Goal: Book appointment/travel/reservation

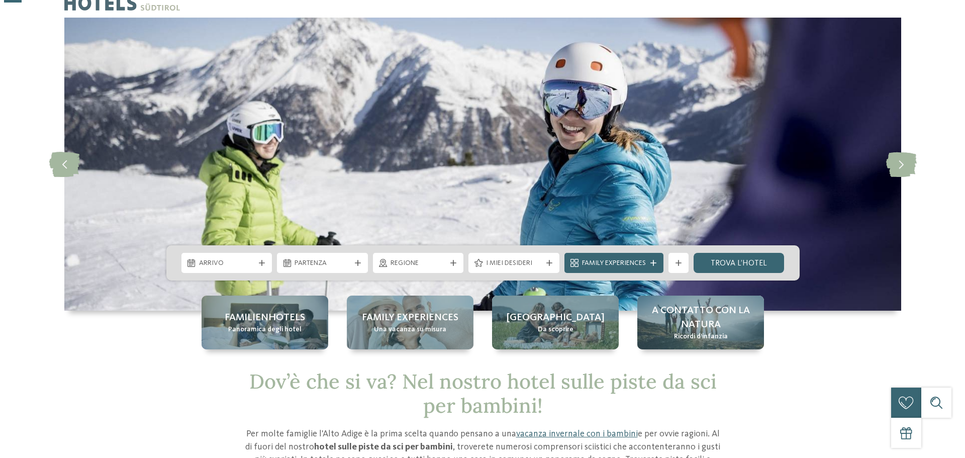
scroll to position [50, 0]
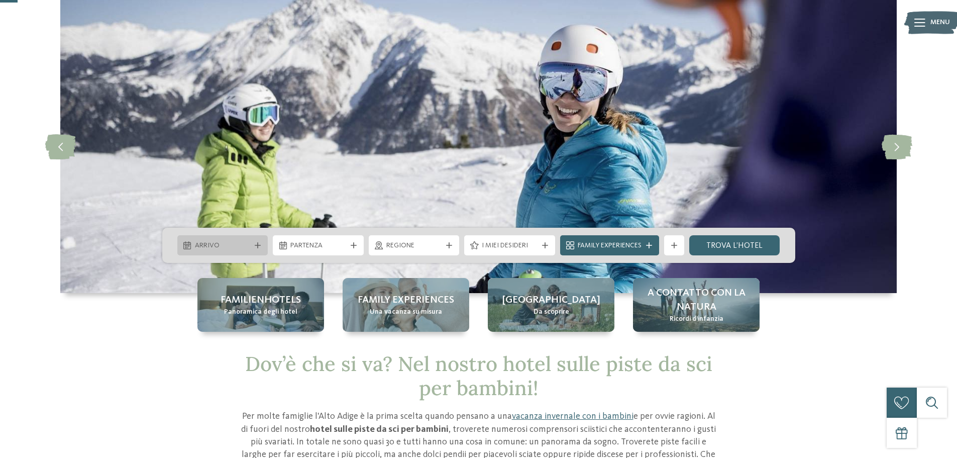
click at [257, 248] on icon at bounding box center [258, 245] width 6 height 6
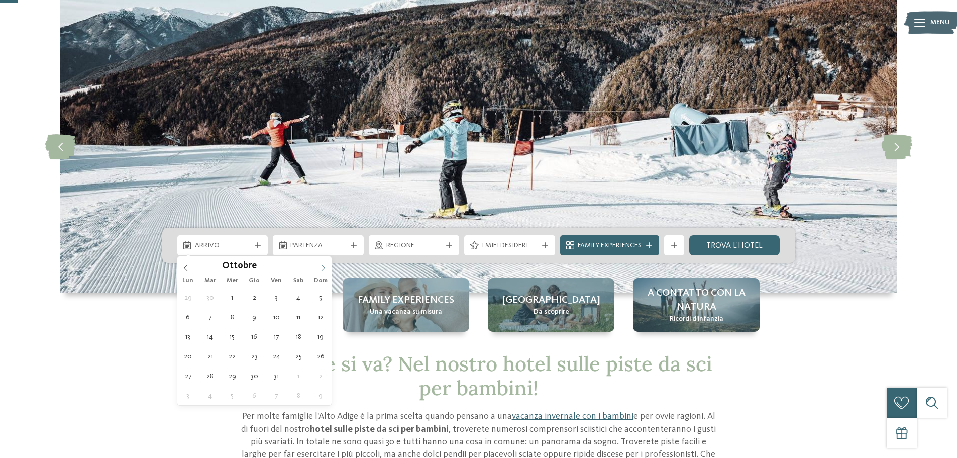
click at [324, 269] on icon at bounding box center [324, 267] width 4 height 7
type input "****"
click at [324, 269] on icon at bounding box center [324, 267] width 4 height 7
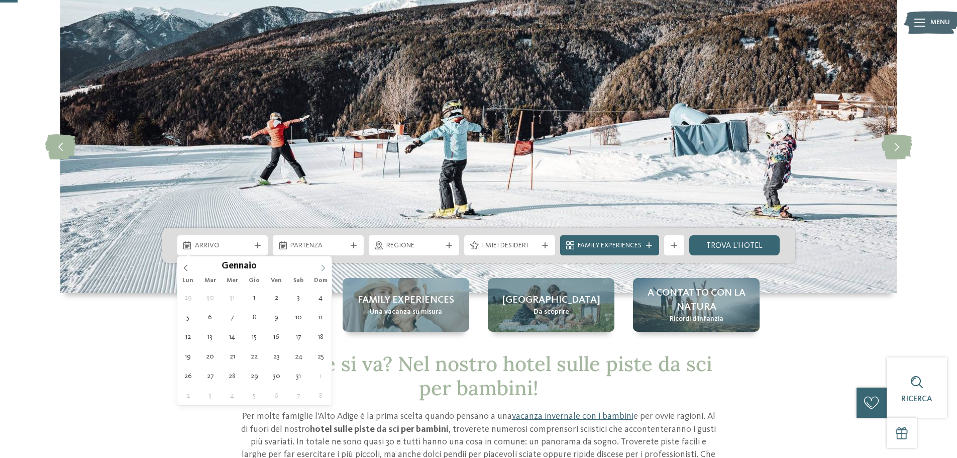
click at [324, 269] on icon at bounding box center [324, 267] width 4 height 7
type div "01.02.2026"
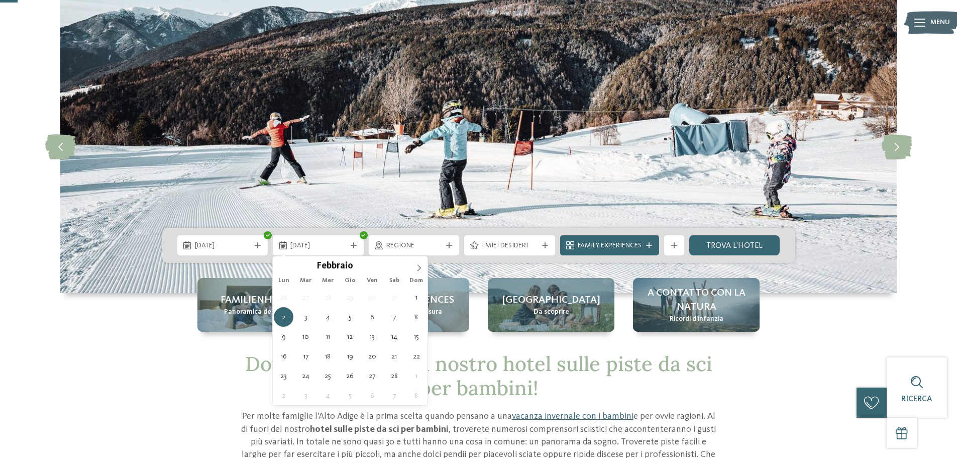
type input "****"
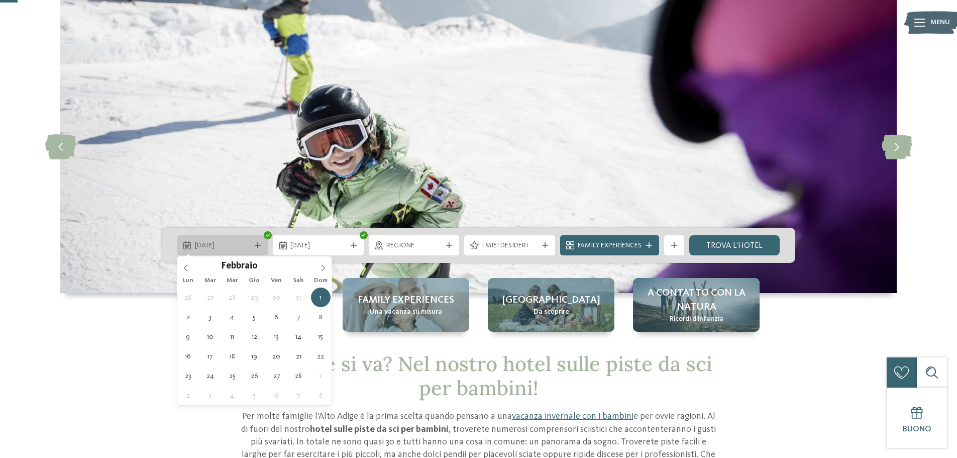
click at [251, 247] on div "01.02.2026" at bounding box center [222, 245] width 61 height 11
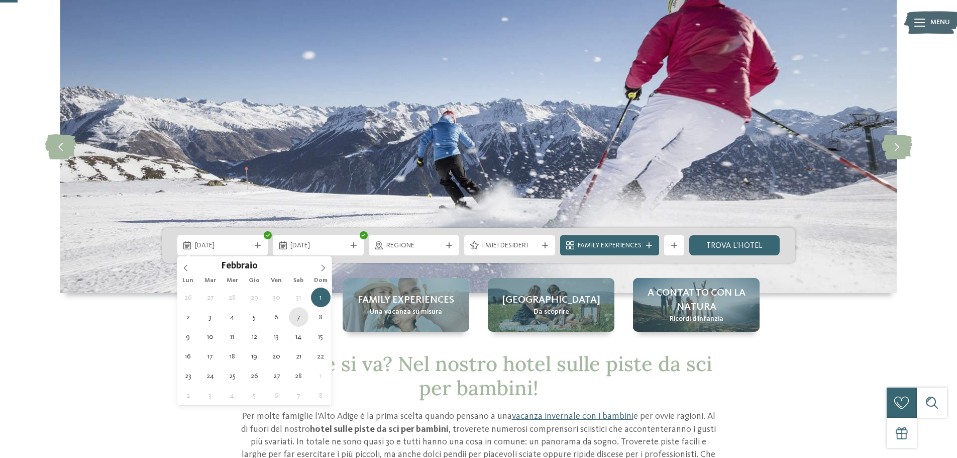
type div "[DATE]"
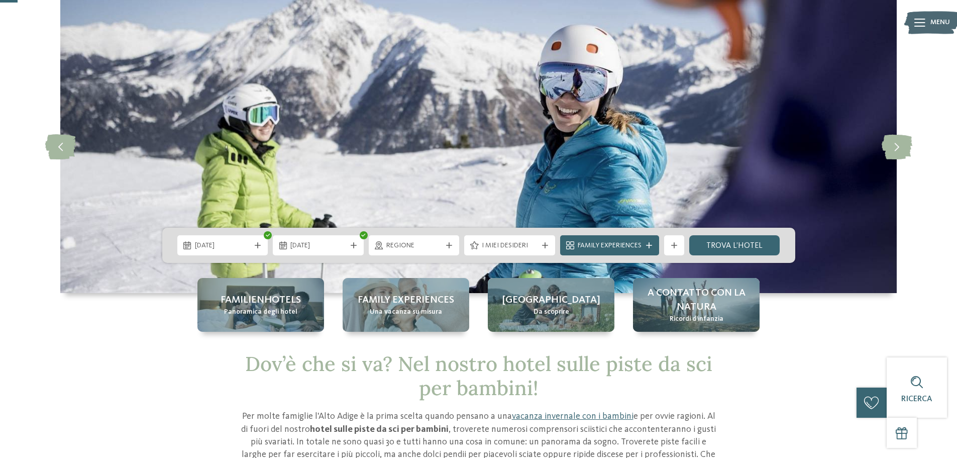
click at [330, 249] on span "20.02.2026" at bounding box center [318, 246] width 56 height 10
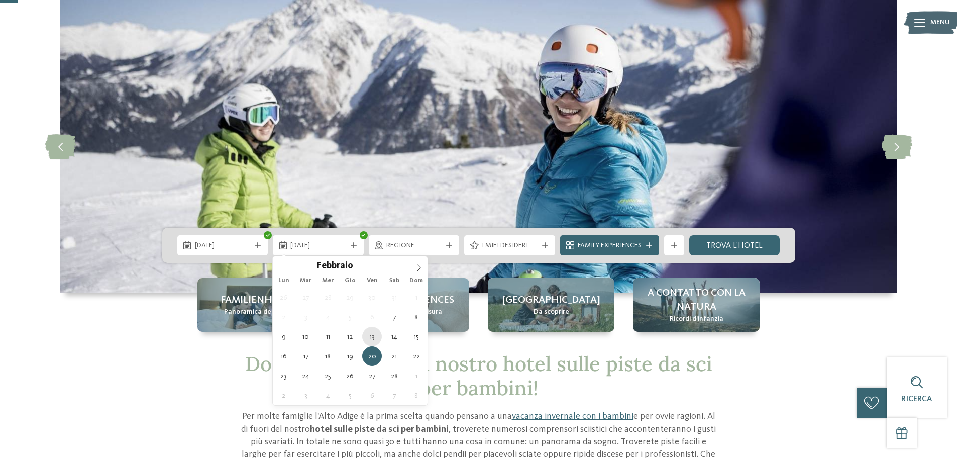
type div "[DATE]"
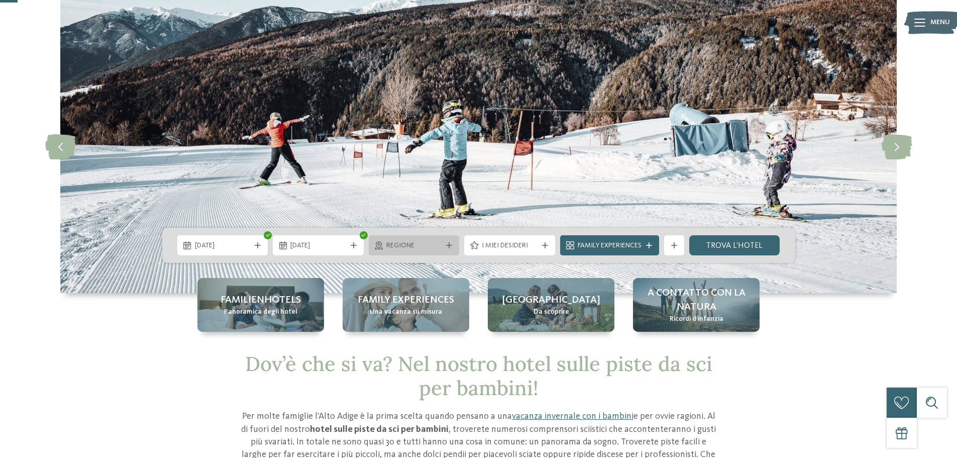
click at [401, 247] on span "Regione" at bounding box center [414, 246] width 56 height 10
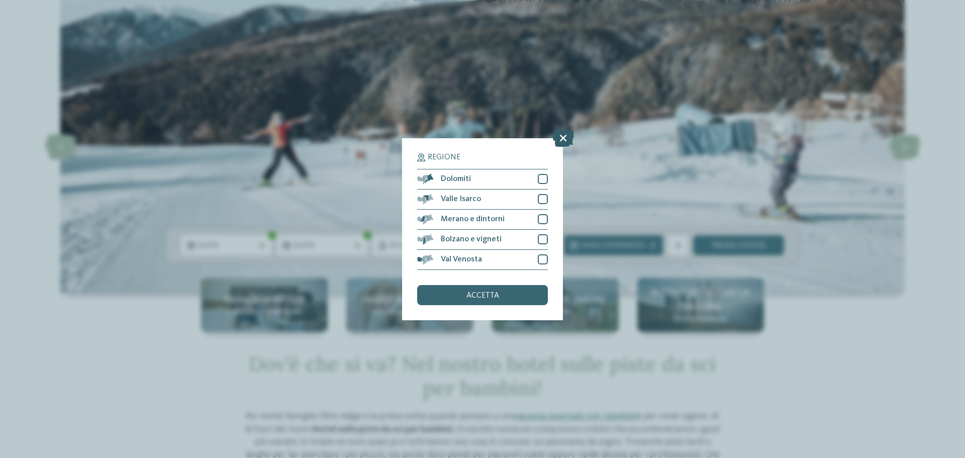
click at [565, 139] on icon at bounding box center [563, 138] width 22 height 18
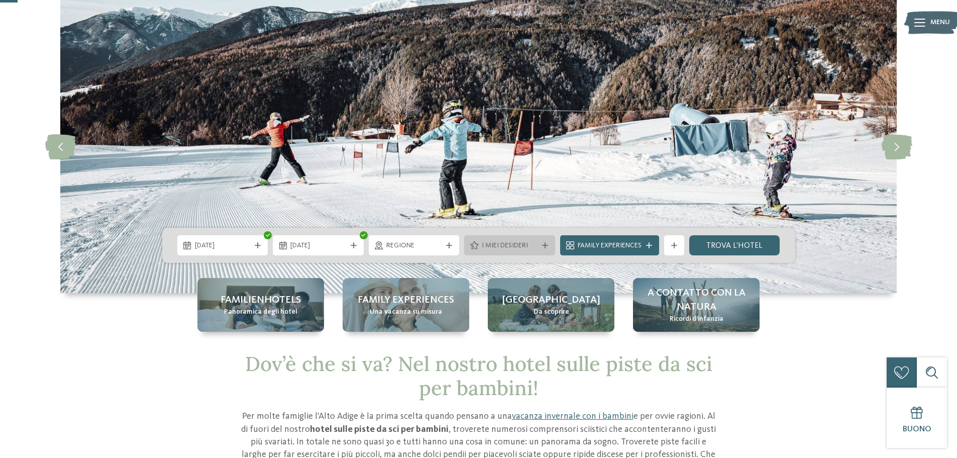
click at [529, 243] on span "I miei desideri" at bounding box center [510, 246] width 56 height 10
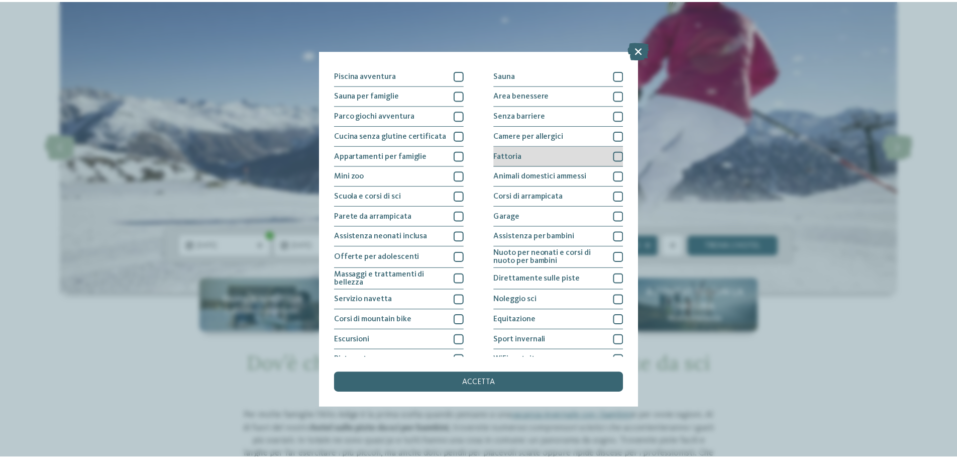
scroll to position [20, 0]
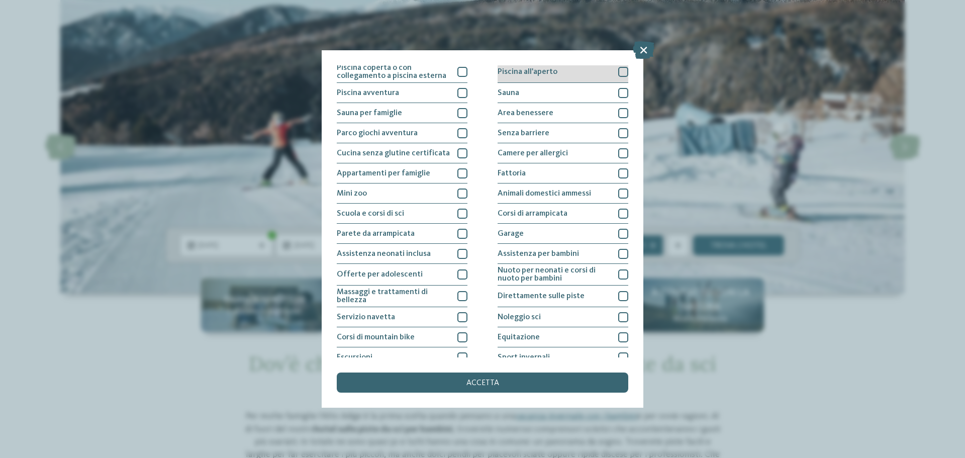
click at [618, 73] on div at bounding box center [623, 72] width 10 height 10
click at [615, 98] on div "Sauna" at bounding box center [562, 93] width 131 height 20
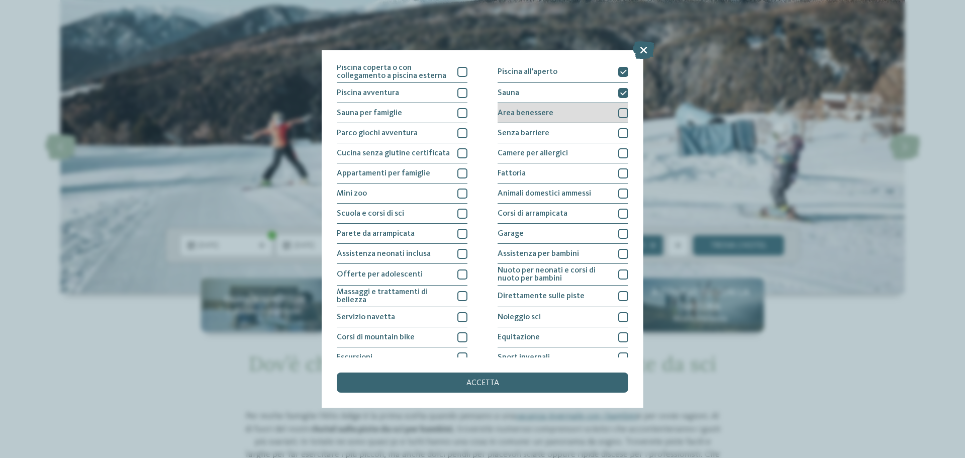
click at [618, 111] on div at bounding box center [623, 113] width 10 height 10
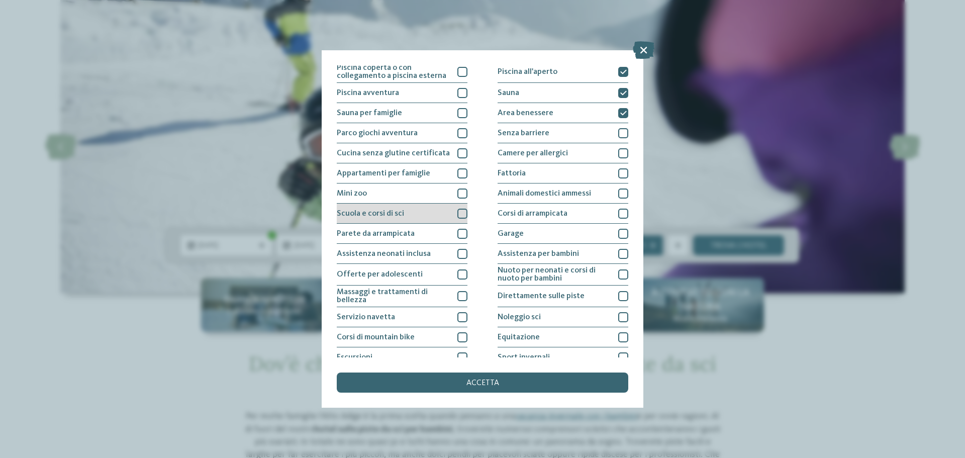
click at [461, 215] on div at bounding box center [462, 214] width 10 height 10
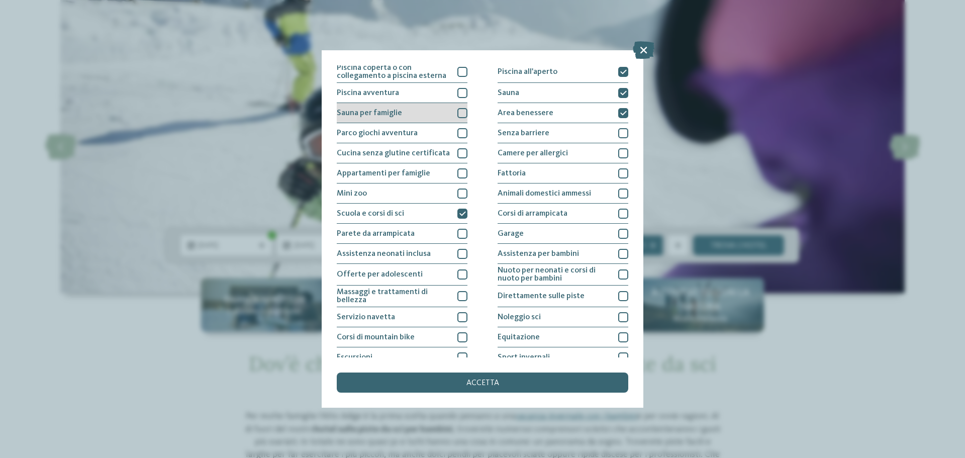
click at [459, 111] on div at bounding box center [462, 113] width 10 height 10
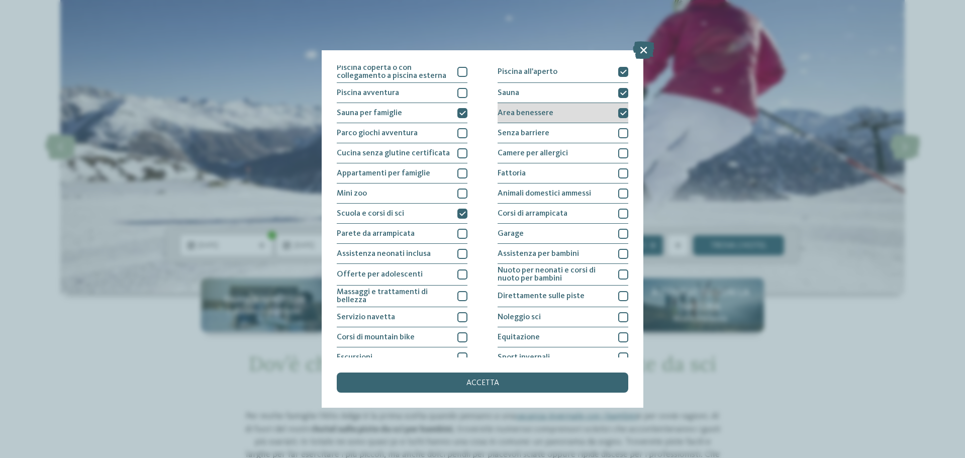
click at [618, 114] on div at bounding box center [623, 113] width 10 height 10
click at [618, 97] on div at bounding box center [623, 93] width 10 height 10
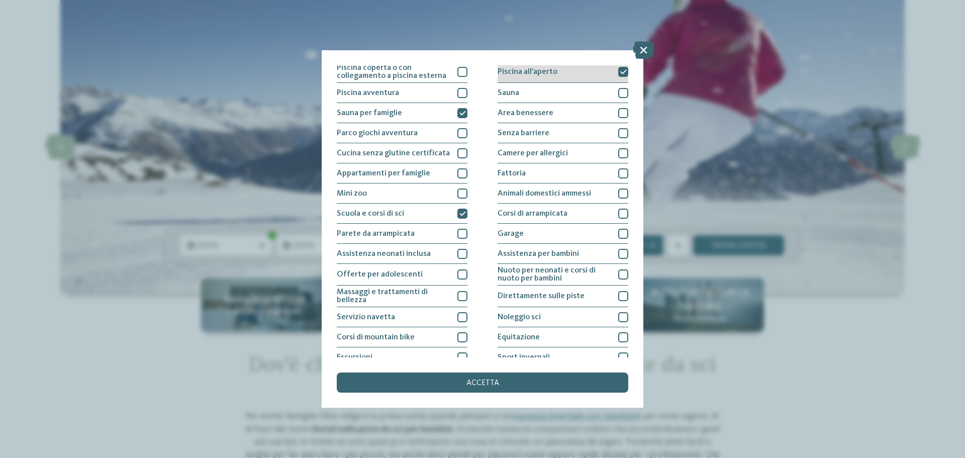
click at [620, 74] on icon at bounding box center [623, 72] width 7 height 6
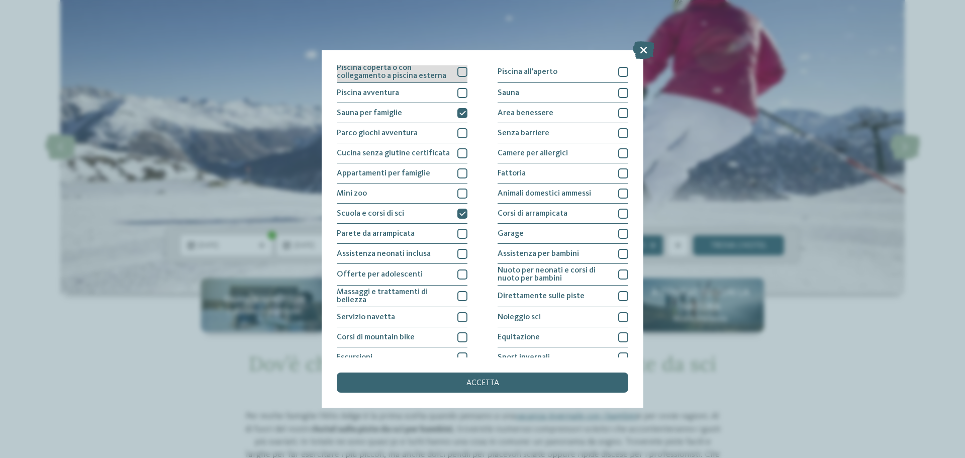
click at [460, 70] on div at bounding box center [462, 72] width 10 height 10
click at [459, 95] on div at bounding box center [462, 93] width 10 height 10
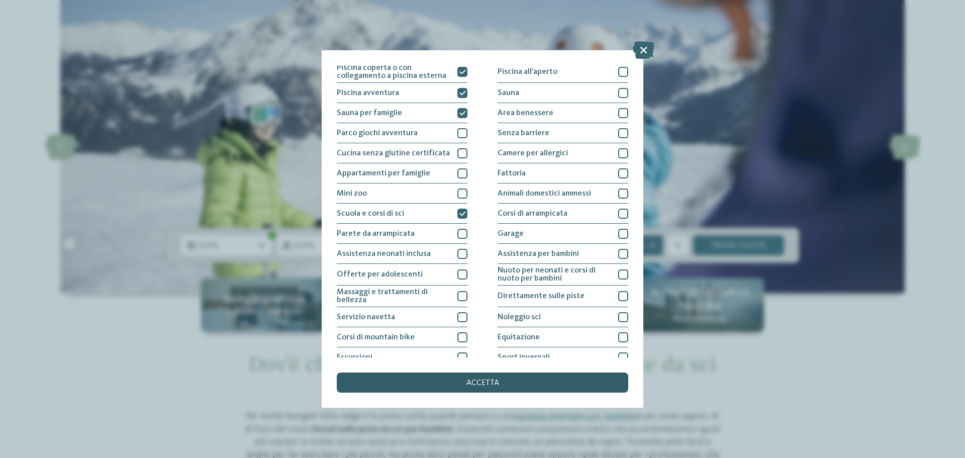
click at [489, 380] on span "accetta" at bounding box center [482, 383] width 33 height 8
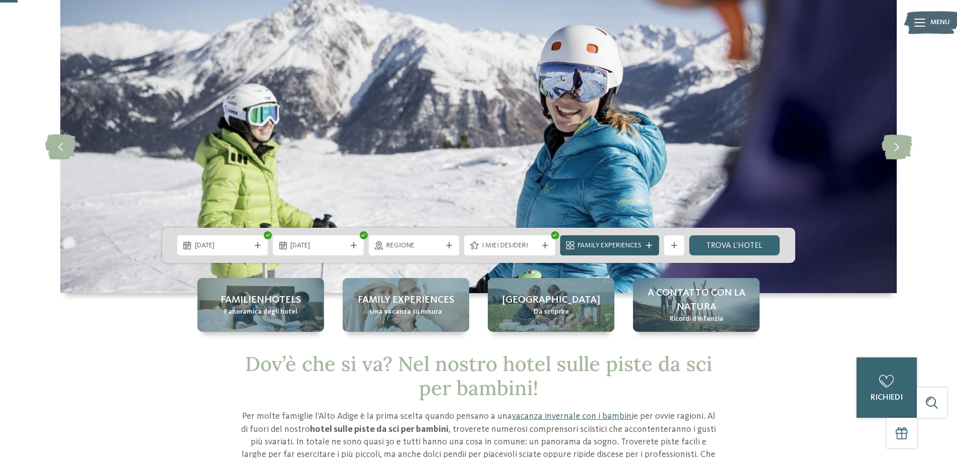
click at [637, 244] on span "Family Experiences" at bounding box center [610, 246] width 64 height 10
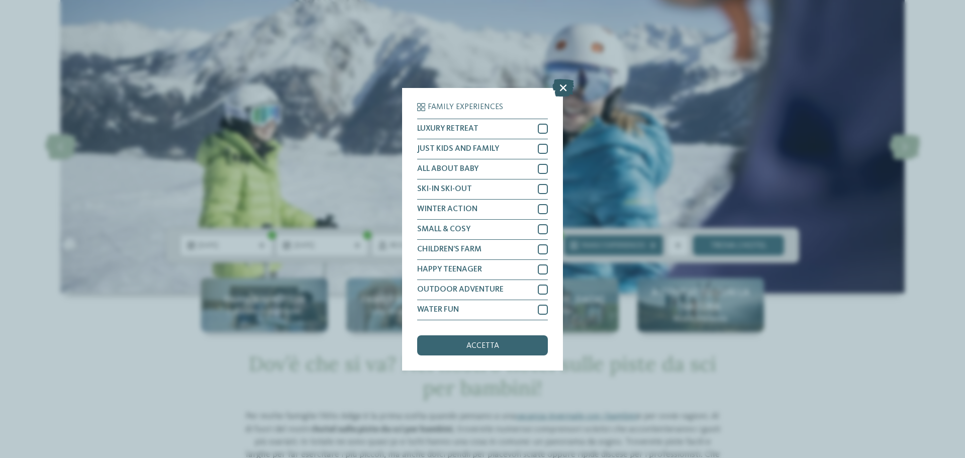
click at [565, 91] on icon at bounding box center [563, 87] width 22 height 18
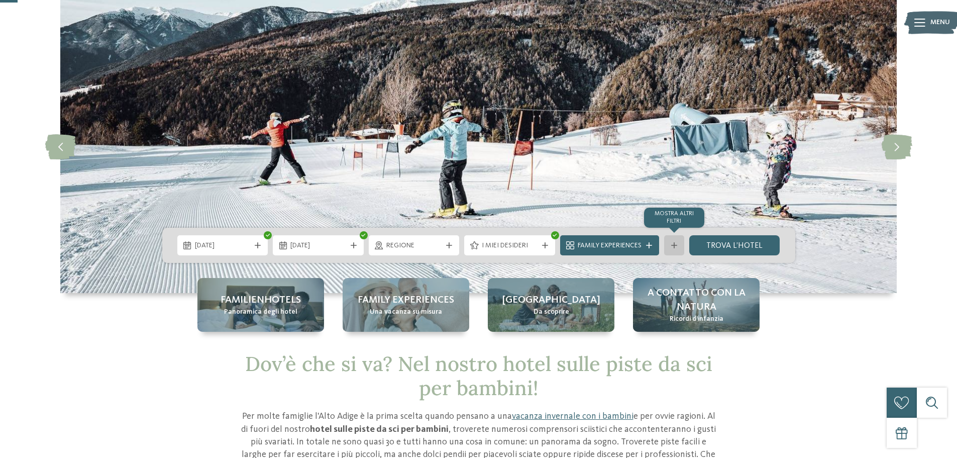
click at [668, 244] on div "mostra altri filtri" at bounding box center [674, 245] width 20 height 20
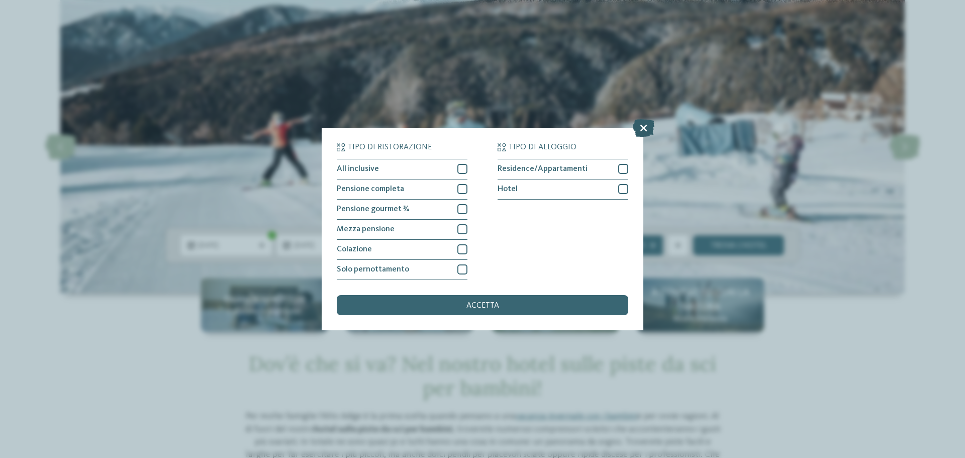
click at [643, 126] on icon at bounding box center [644, 128] width 22 height 18
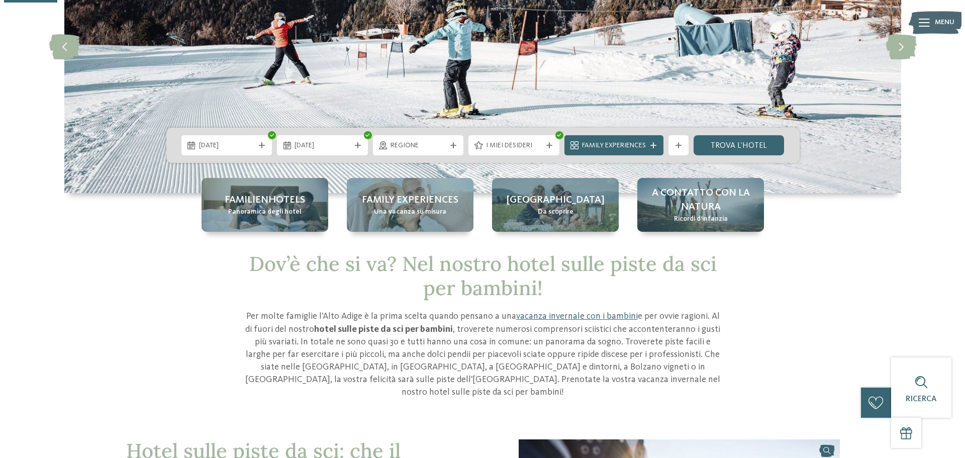
scroll to position [151, 0]
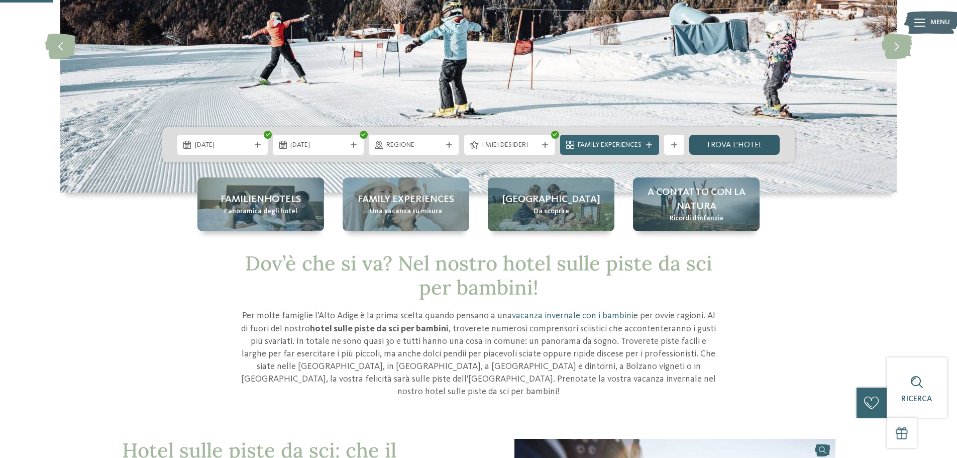
click at [728, 144] on link "trova l’hotel" at bounding box center [734, 145] width 91 height 20
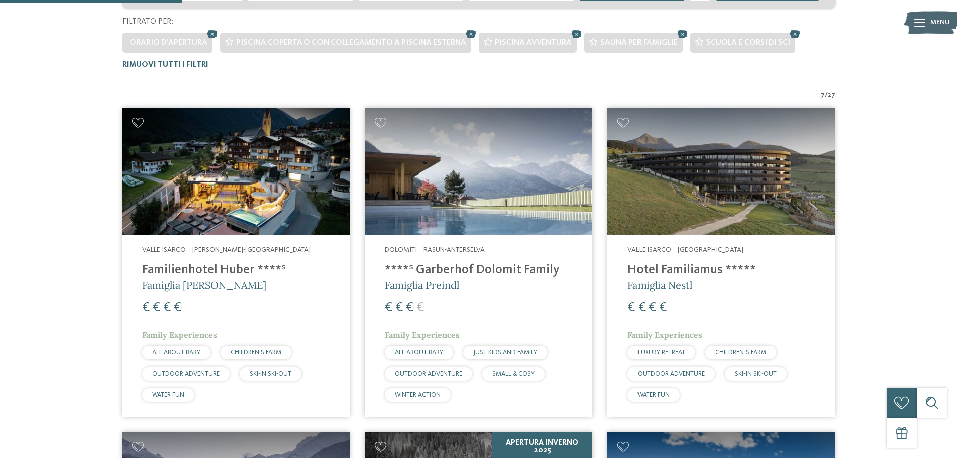
scroll to position [279, 0]
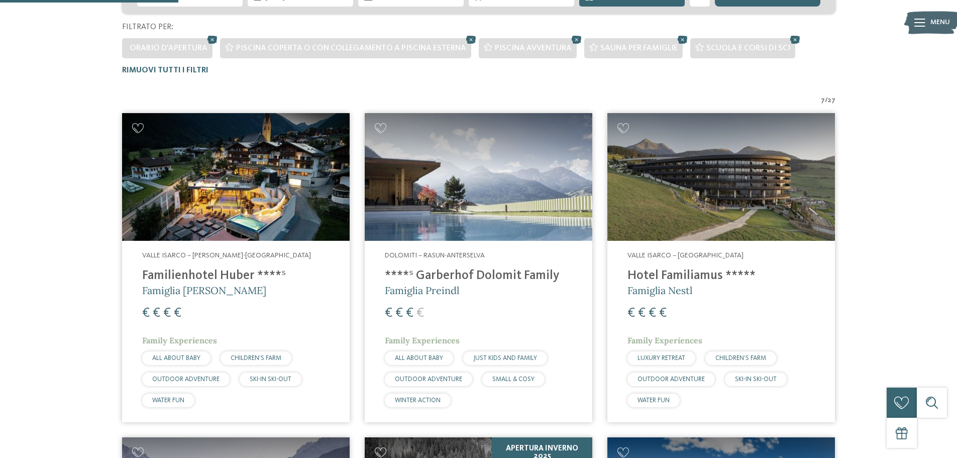
click at [313, 186] on img at bounding box center [236, 177] width 228 height 128
click at [239, 226] on img at bounding box center [236, 177] width 228 height 128
click at [208, 230] on img at bounding box center [236, 177] width 228 height 128
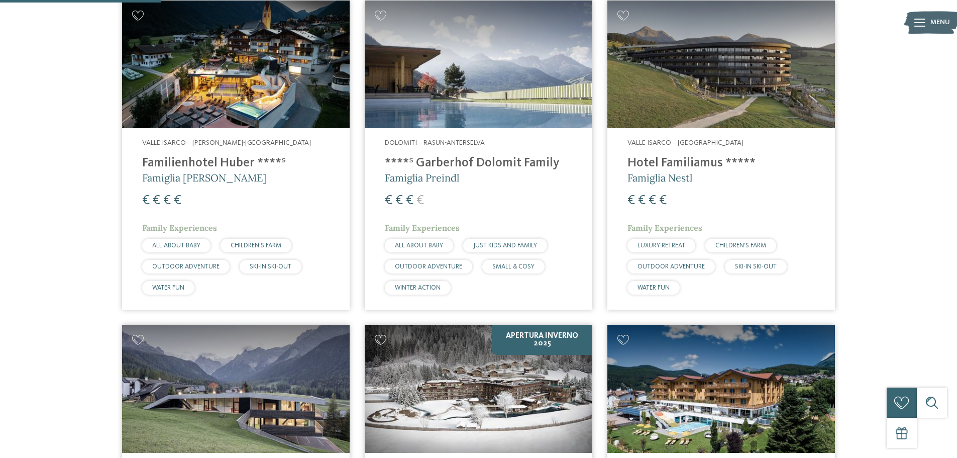
scroll to position [229, 0]
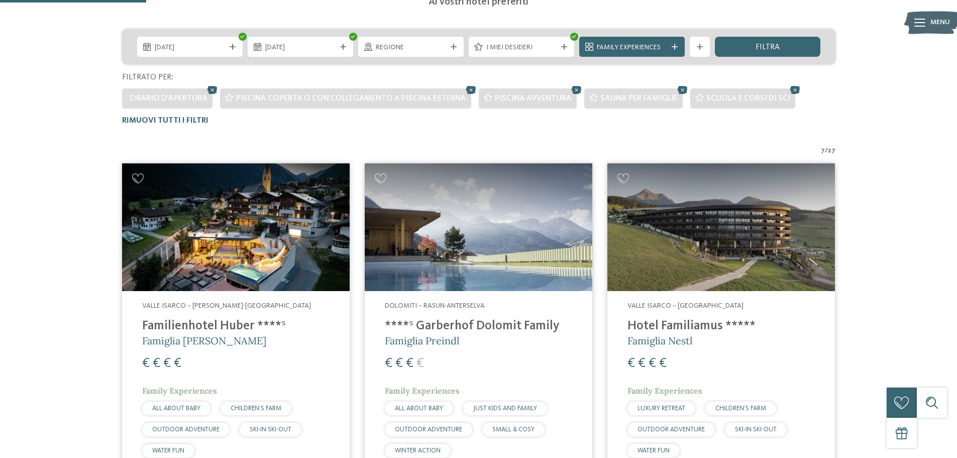
click at [214, 219] on img at bounding box center [236, 227] width 228 height 128
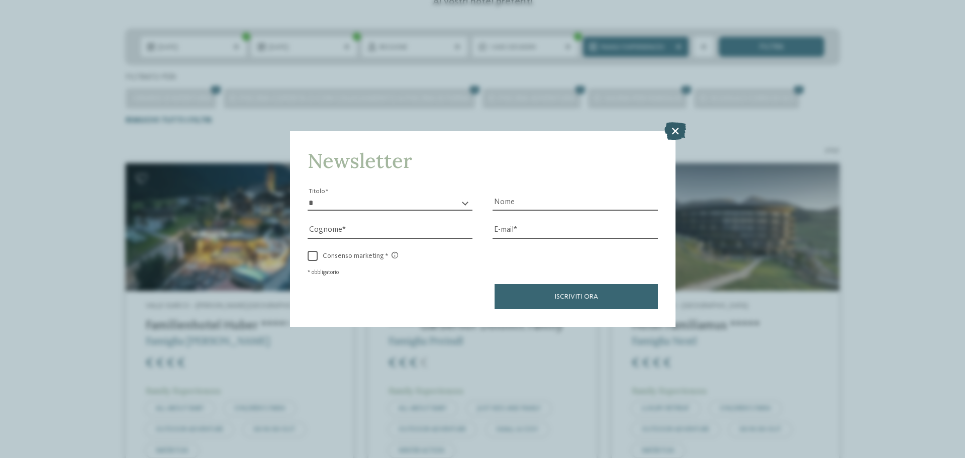
click at [673, 130] on icon at bounding box center [675, 131] width 22 height 18
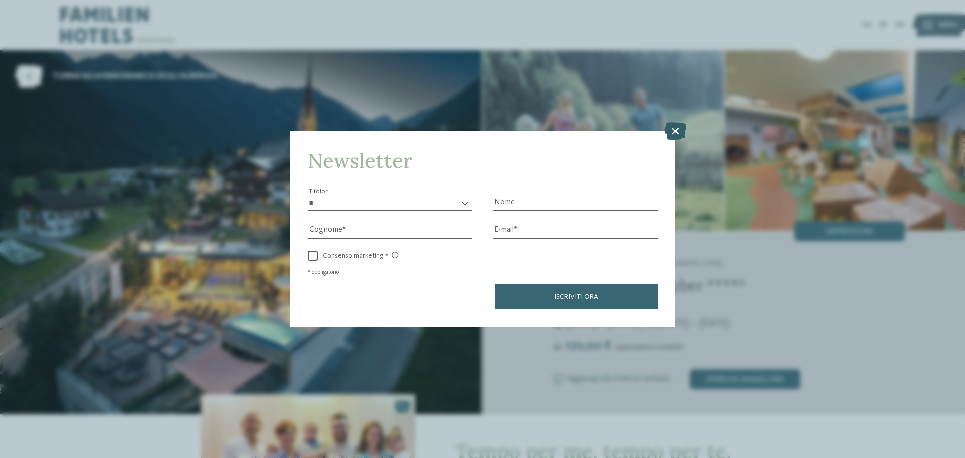
click at [674, 129] on icon at bounding box center [675, 131] width 22 height 18
